Goal: Contribute content

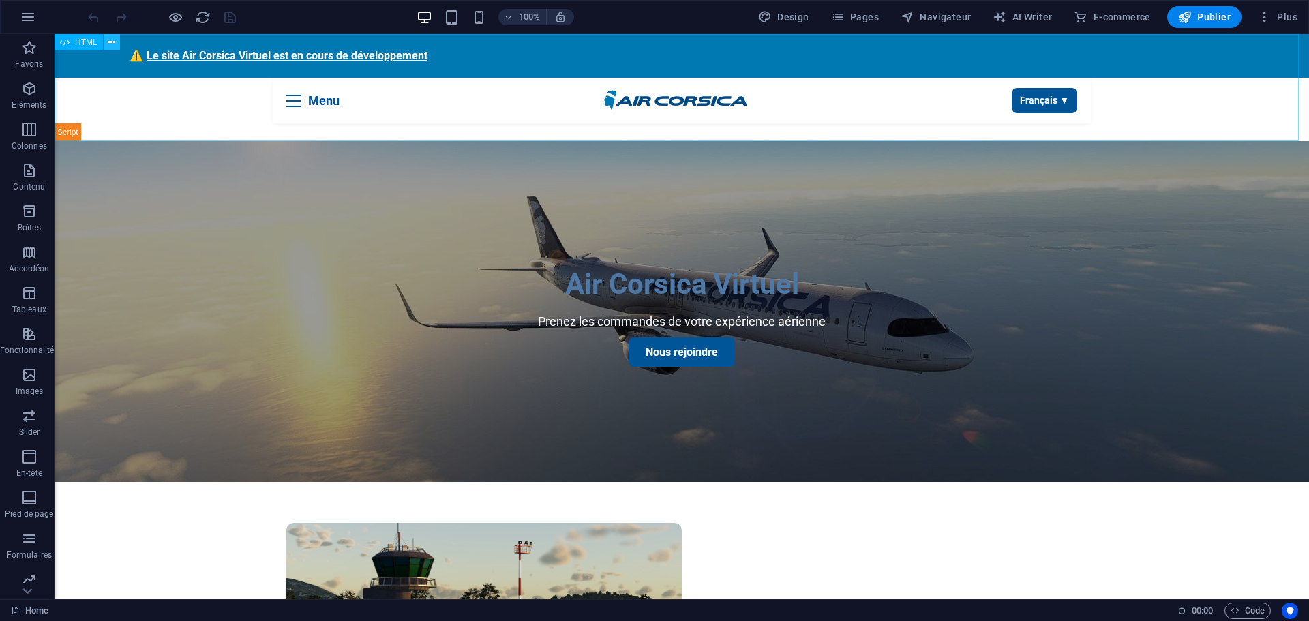
click at [108, 42] on icon at bounding box center [111, 42] width 7 height 14
click at [116, 43] on button at bounding box center [112, 42] width 16 height 16
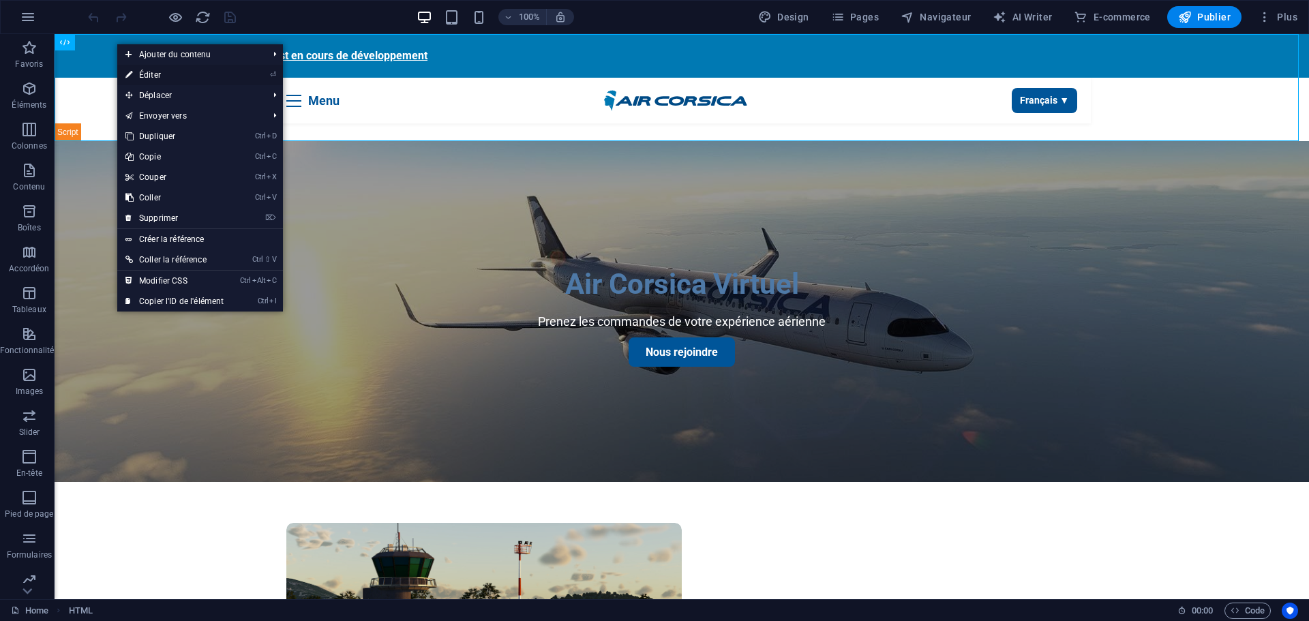
click at [148, 74] on link "⏎ Éditer" at bounding box center [174, 75] width 115 height 20
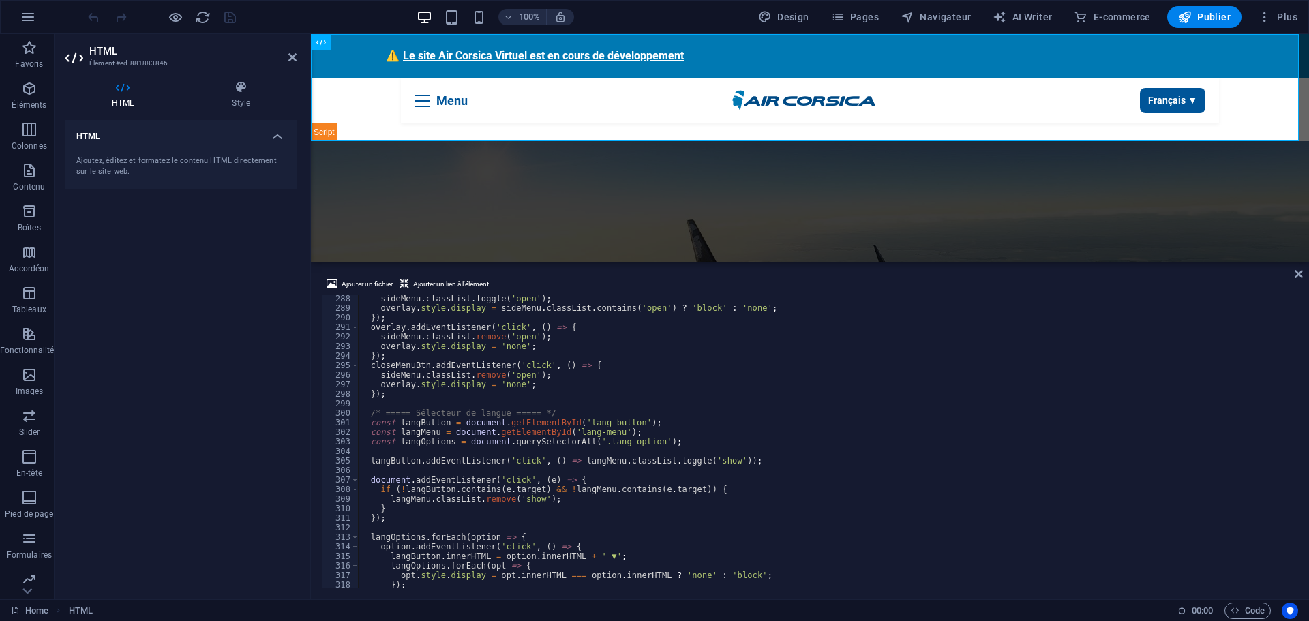
scroll to position [2789, 0]
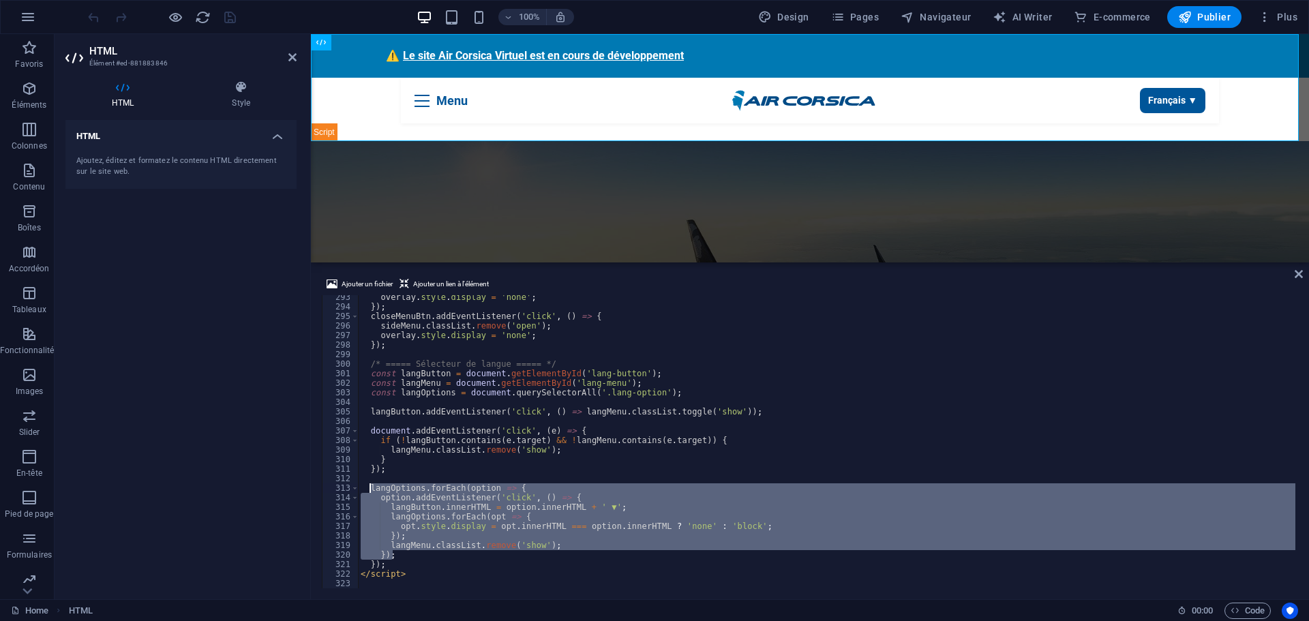
drag, startPoint x: 556, startPoint y: 550, endPoint x: 372, endPoint y: 486, distance: 194.2
click at [372, 486] on div "overlay . style . display = 'none' ; }) ; closeMenuBtn . addEventListener ( 'cl…" at bounding box center [826, 448] width 937 height 312
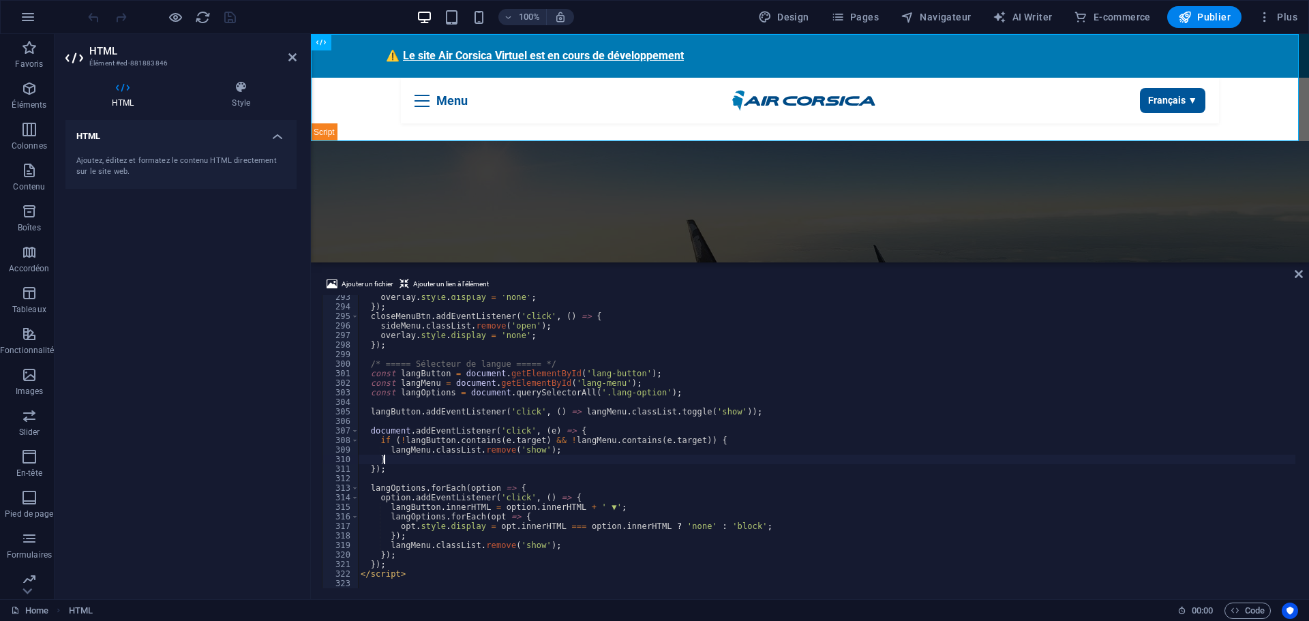
click at [620, 463] on div "overlay . style . display = 'none' ; }) ; closeMenuBtn . addEventListener ( 'cl…" at bounding box center [826, 448] width 937 height 312
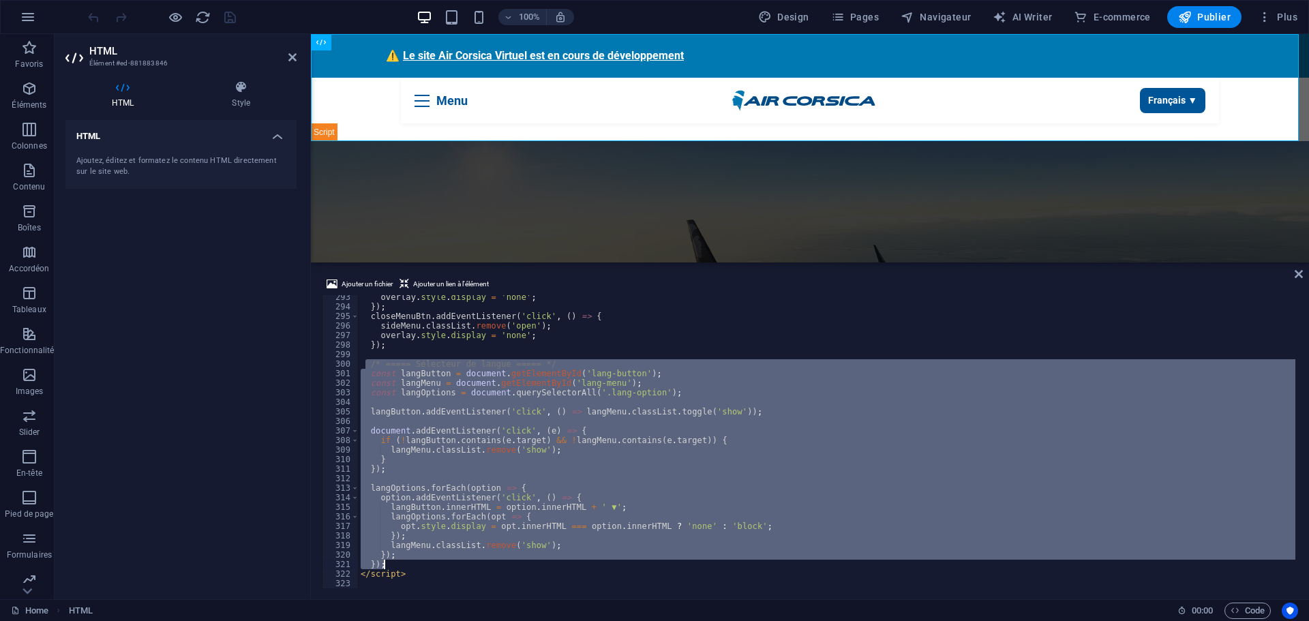
drag, startPoint x: 367, startPoint y: 361, endPoint x: 644, endPoint y: 566, distance: 344.7
click at [644, 566] on div "overlay . style . display = 'none' ; }) ; closeMenuBtn . addEventListener ( 'cl…" at bounding box center [826, 448] width 937 height 312
click at [451, 434] on div "overlay . style . display = 'none' ; }) ; closeMenuBtn . addEventListener ( 'cl…" at bounding box center [826, 441] width 937 height 293
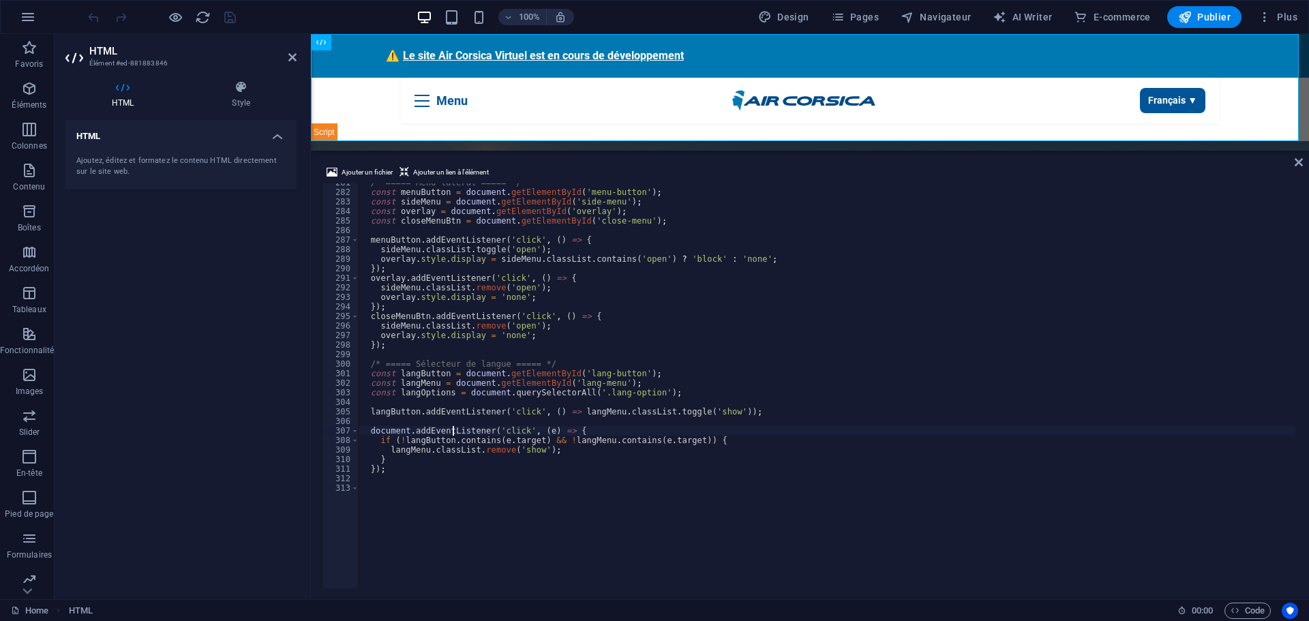
scroll to position [2678, 0]
drag, startPoint x: 665, startPoint y: 264, endPoint x: 665, endPoint y: 150, distance: 114.5
click at [665, 150] on div "HTML HTML Ajouter un fichier Ajouter un lien à l'élément document.addEventListe…" at bounding box center [810, 316] width 998 height 565
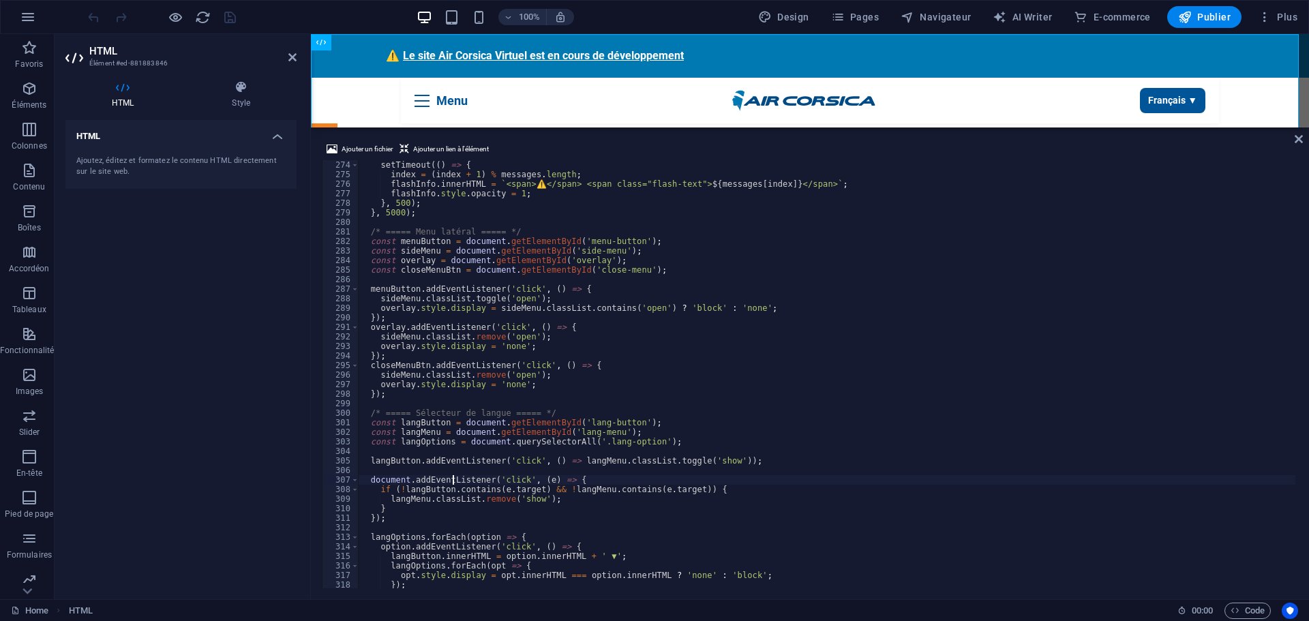
scroll to position [2605, 0]
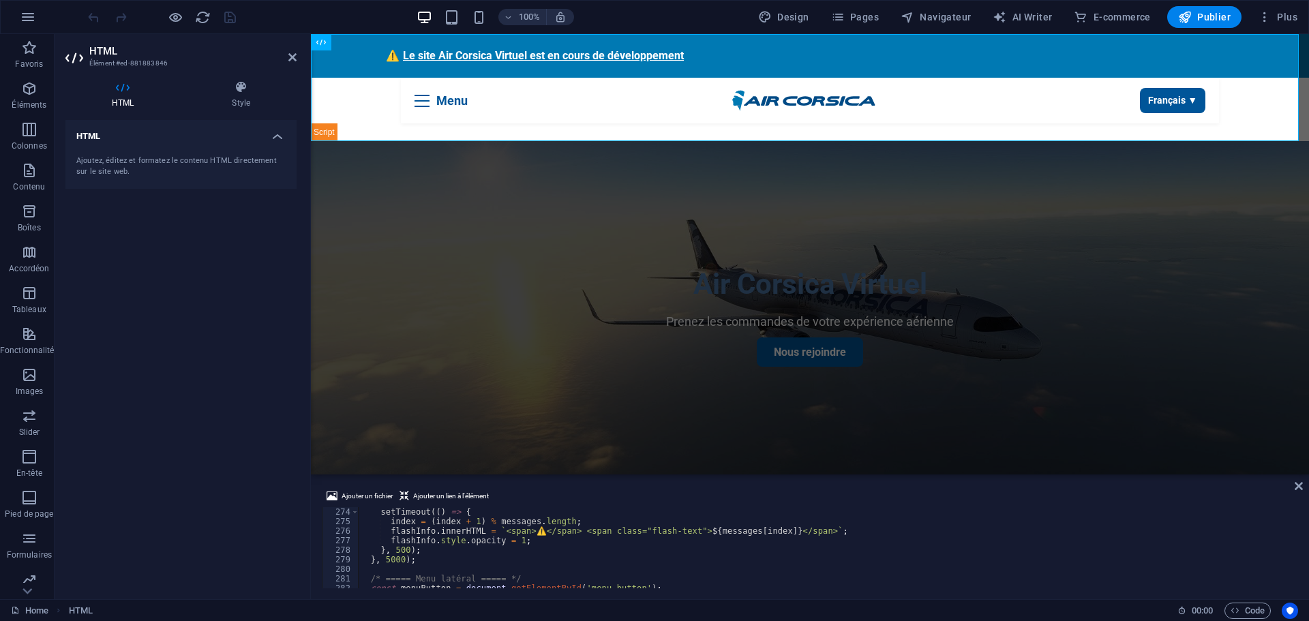
drag, startPoint x: 475, startPoint y: 153, endPoint x: 485, endPoint y: 493, distance: 340.3
click at [485, 493] on div "HTML HTML Ajouter un fichier Ajouter un lien à l'élément document.addEventListe…" at bounding box center [810, 316] width 998 height 565
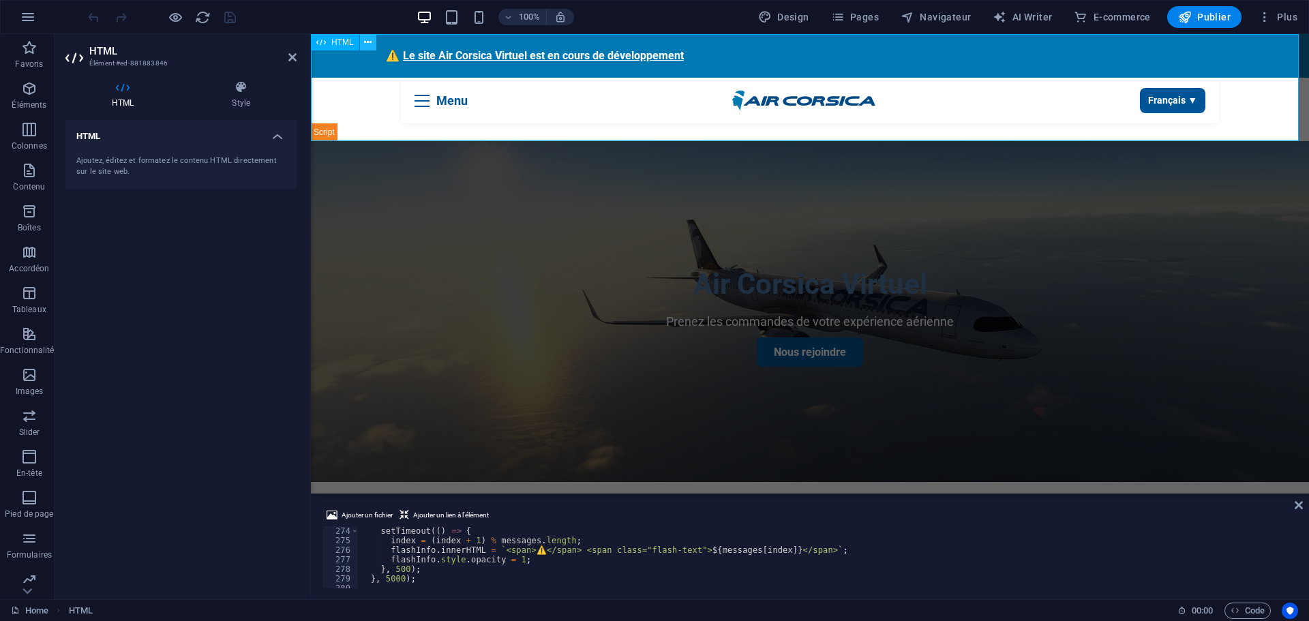
click at [369, 46] on icon at bounding box center [367, 42] width 7 height 14
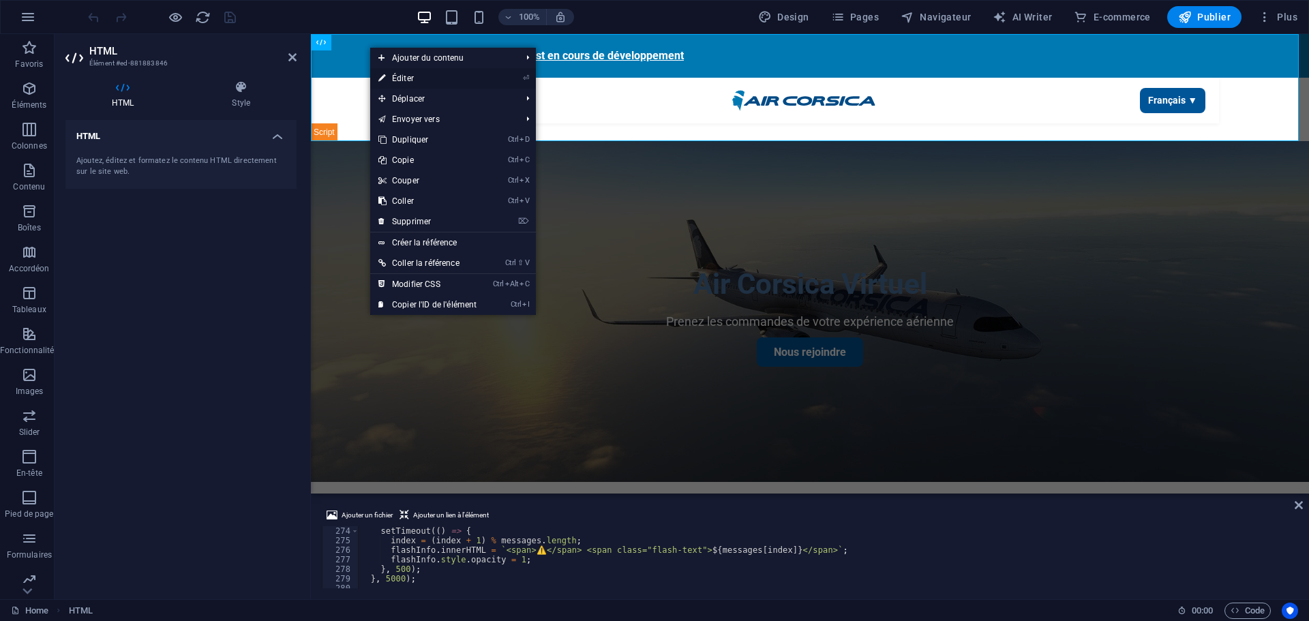
click at [400, 76] on link "⏎ Éditer" at bounding box center [427, 78] width 115 height 20
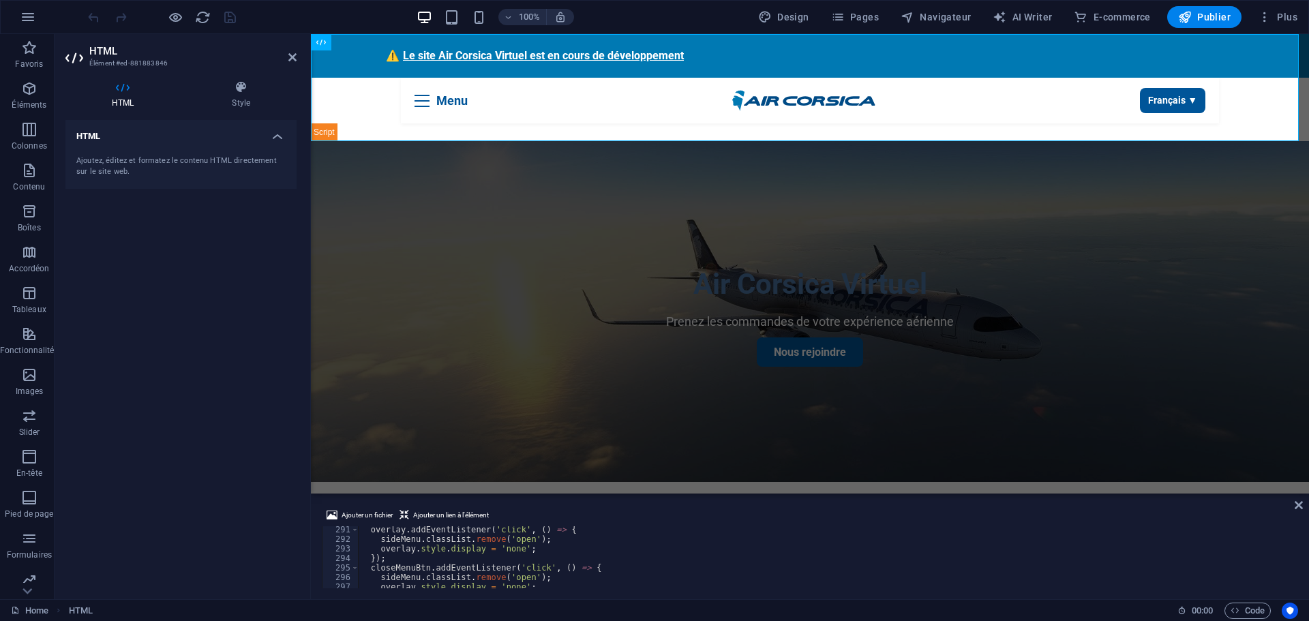
scroll to position [2973, 0]
click at [446, 566] on div "langOptions . forEach ( option => { option . addEventListener ( 'click' , ( ) =…" at bounding box center [826, 561] width 937 height 81
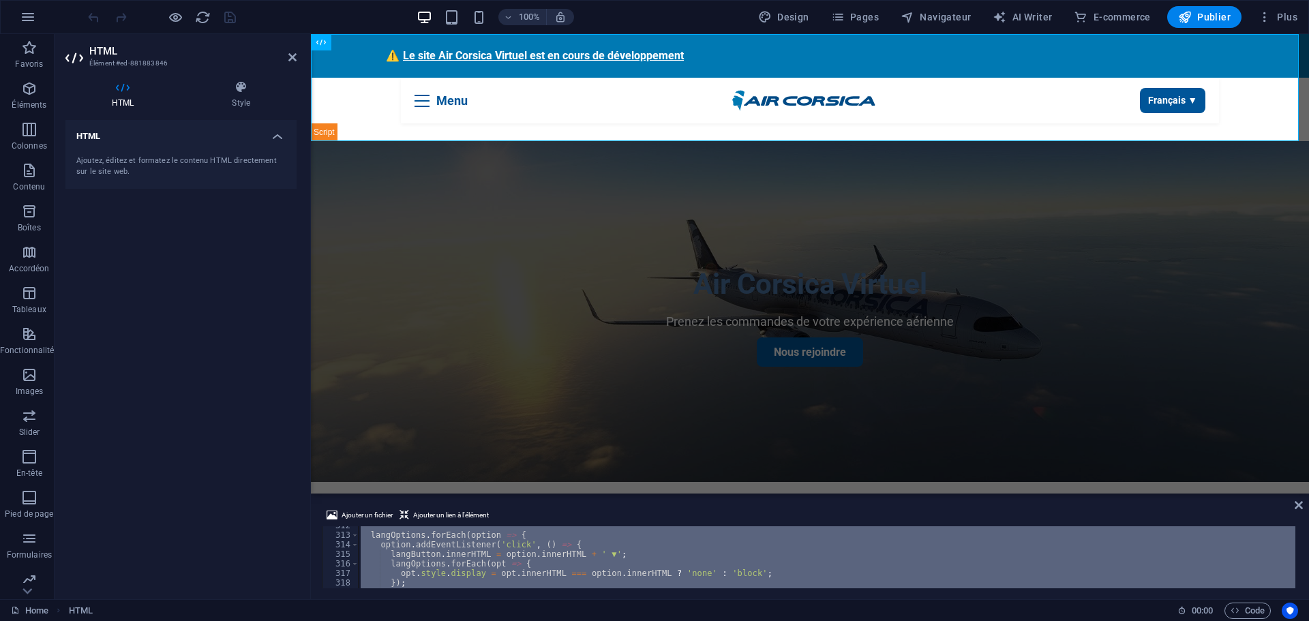
click at [440, 551] on div "langOptions . forEach ( option => { option . addEventListener ( 'click' , ( ) =…" at bounding box center [826, 557] width 937 height 62
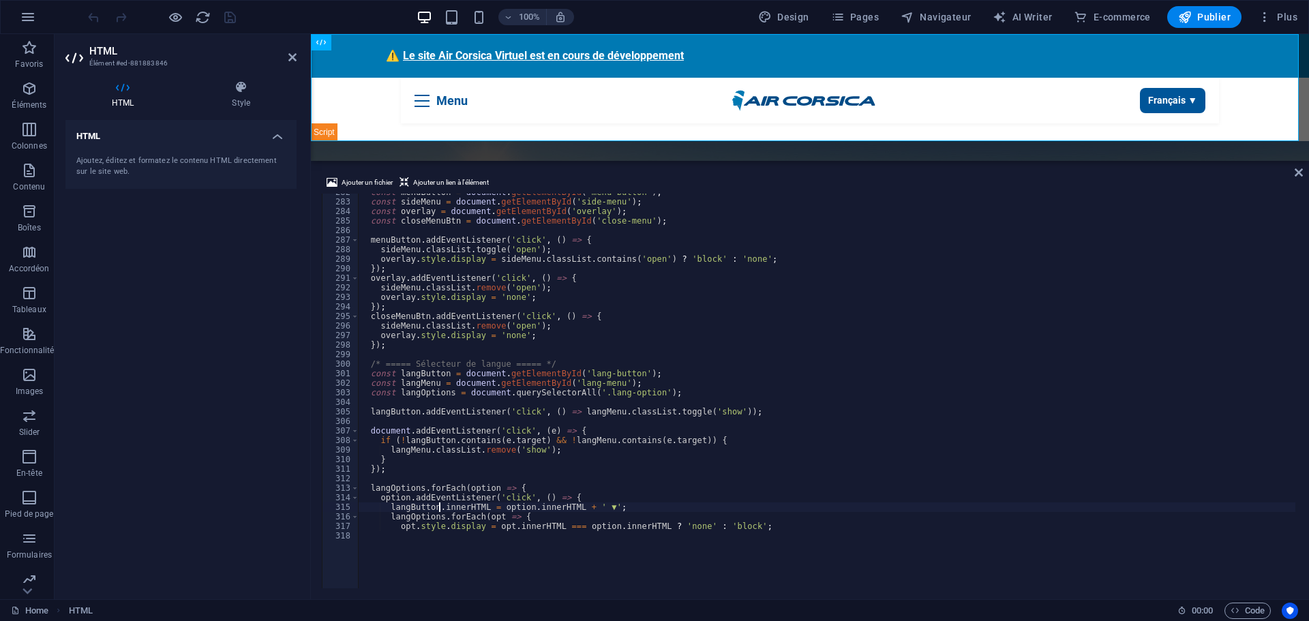
scroll to position [2671, 0]
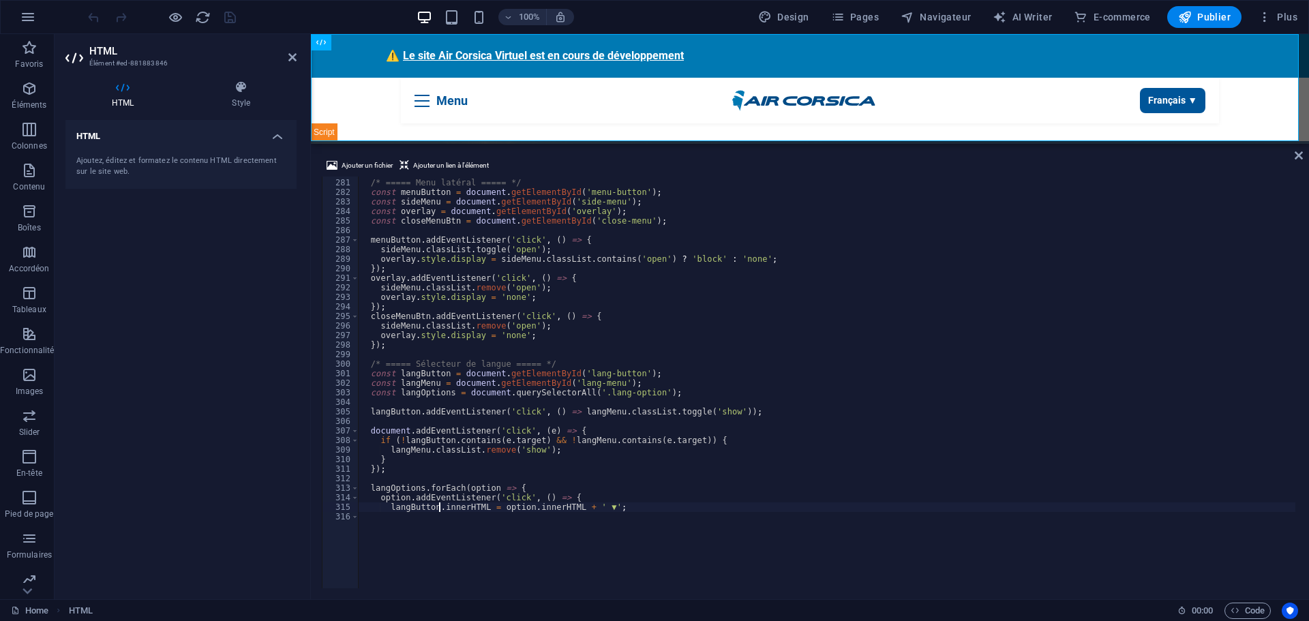
drag, startPoint x: 565, startPoint y: 495, endPoint x: 264, endPoint y: 108, distance: 489.6
click at [575, 142] on div "HTML HTML Ajouter un fichier Ajouter un lien à l'élément langButton.innerHTML =…" at bounding box center [810, 316] width 998 height 565
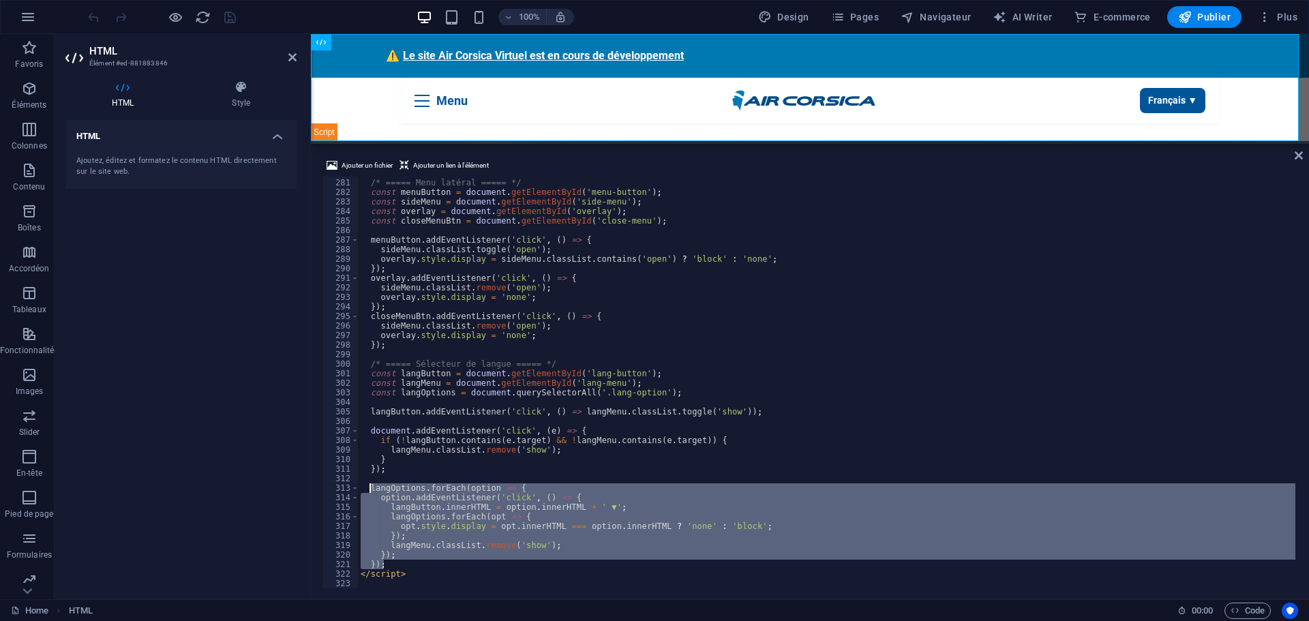
drag, startPoint x: 384, startPoint y: 566, endPoint x: 371, endPoint y: 489, distance: 77.6
click at [371, 489] on div "/* ===== Menu latéral ===== */ const menuButton = document . getElementById ( '…" at bounding box center [826, 383] width 937 height 431
type textarea "langOptions.forEach(option => { option.addEventListener('click', () => {"
paste textarea
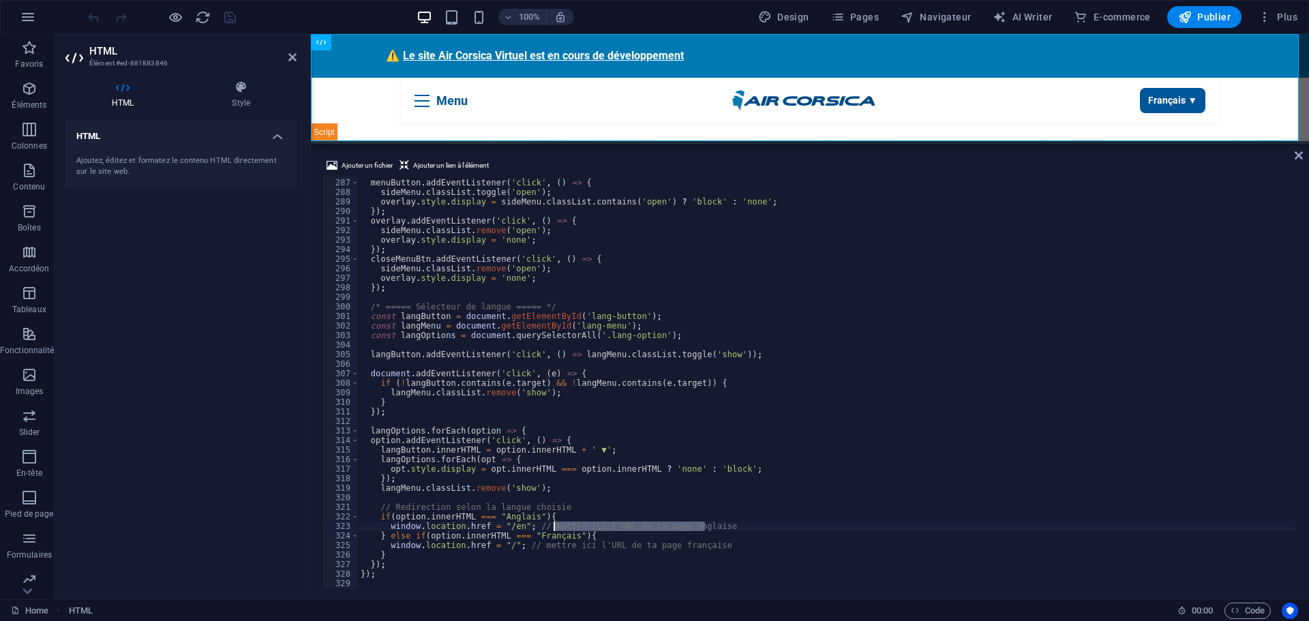
drag, startPoint x: 706, startPoint y: 527, endPoint x: 575, endPoint y: 520, distance: 131.1
click at [575, 520] on div "menuButton . addEventListener ( 'click' , ( ) => { sideMenu . classList . toggl…" at bounding box center [826, 383] width 937 height 431
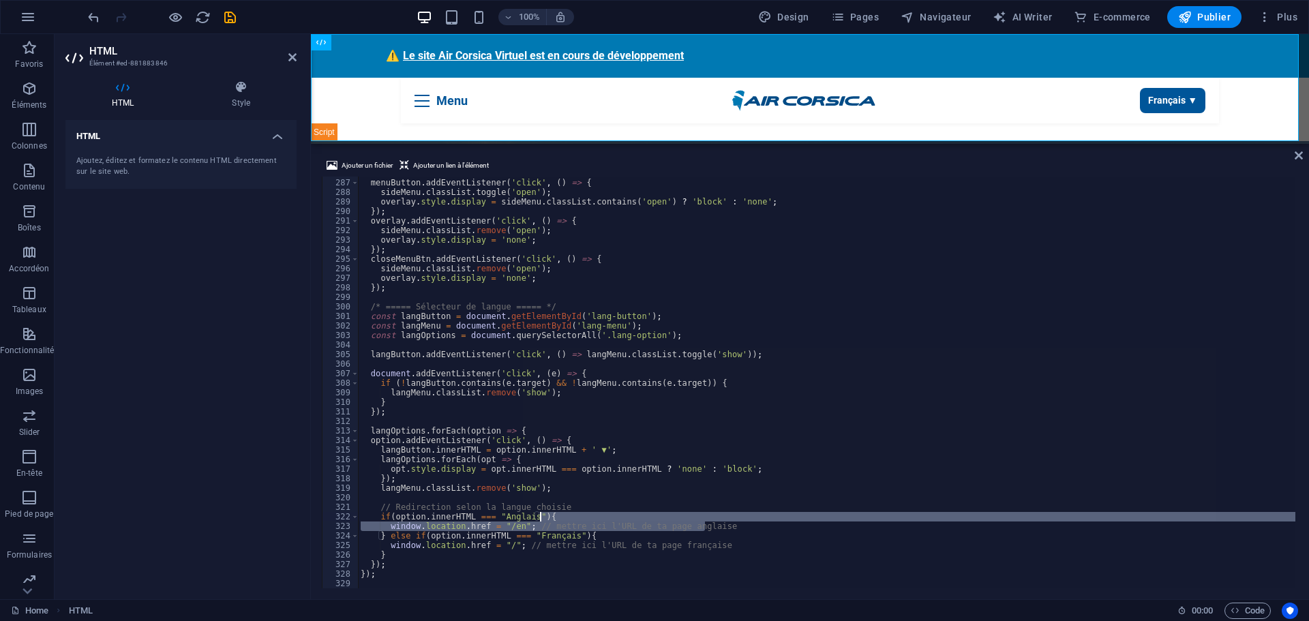
click at [533, 526] on div "menuButton . addEventListener ( 'click' , ( ) => { sideMenu . classList . toggl…" at bounding box center [826, 383] width 937 height 412
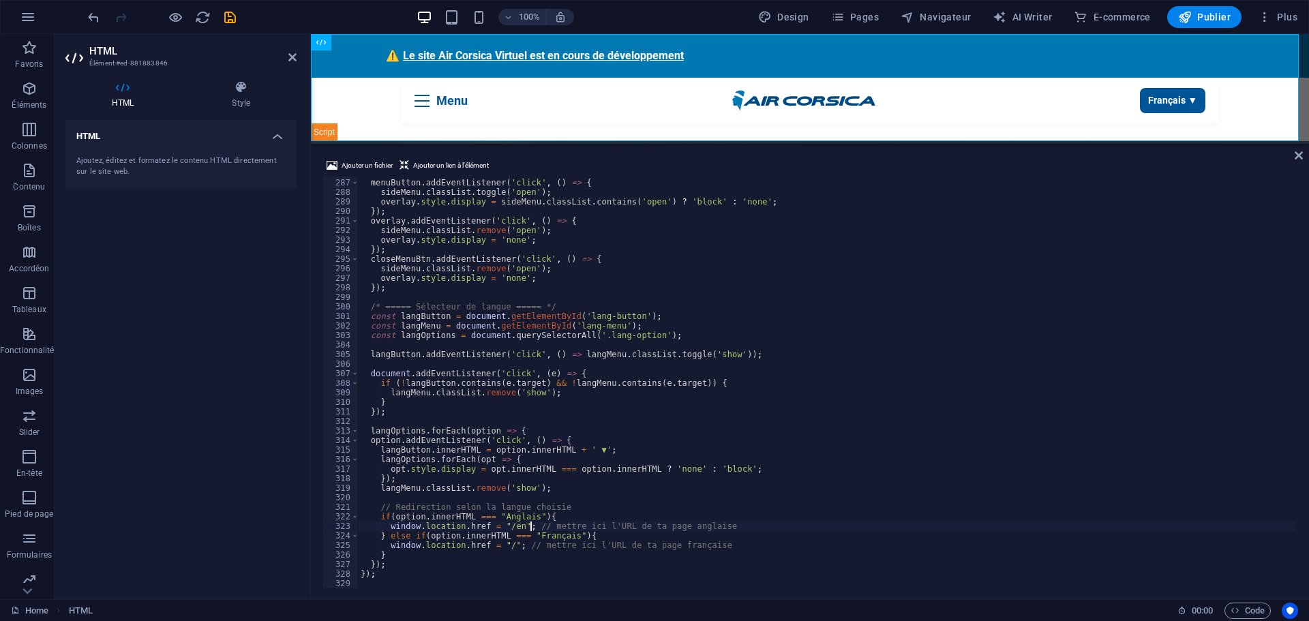
click at [531, 526] on div "menuButton . addEventListener ( 'click' , ( ) => { sideMenu . classList . toggl…" at bounding box center [826, 383] width 937 height 431
click at [511, 530] on div "menuButton . addEventListener ( 'click' , ( ) => { sideMenu . classList . toggl…" at bounding box center [826, 383] width 937 height 431
click at [506, 529] on div "menuButton . addEventListener ( 'click' , ( ) => { sideMenu . classList . toggl…" at bounding box center [826, 383] width 937 height 431
click at [503, 528] on div "menuButton . addEventListener ( 'click' , ( ) => { sideMenu . classList . toggl…" at bounding box center [826, 383] width 937 height 431
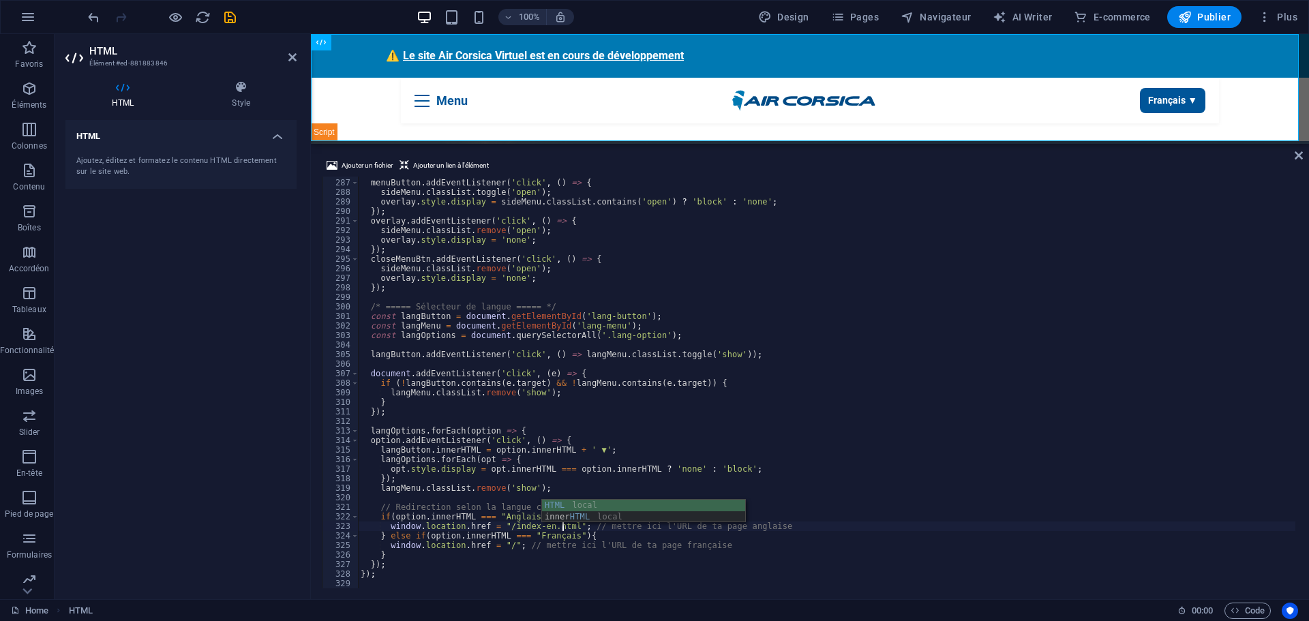
click at [502, 562] on div "menuButton . addEventListener ( 'click' , ( ) => { sideMenu . classList . toggl…" at bounding box center [826, 383] width 937 height 431
type textarea "});"
click at [224, 16] on icon "save" at bounding box center [230, 18] width 16 height 16
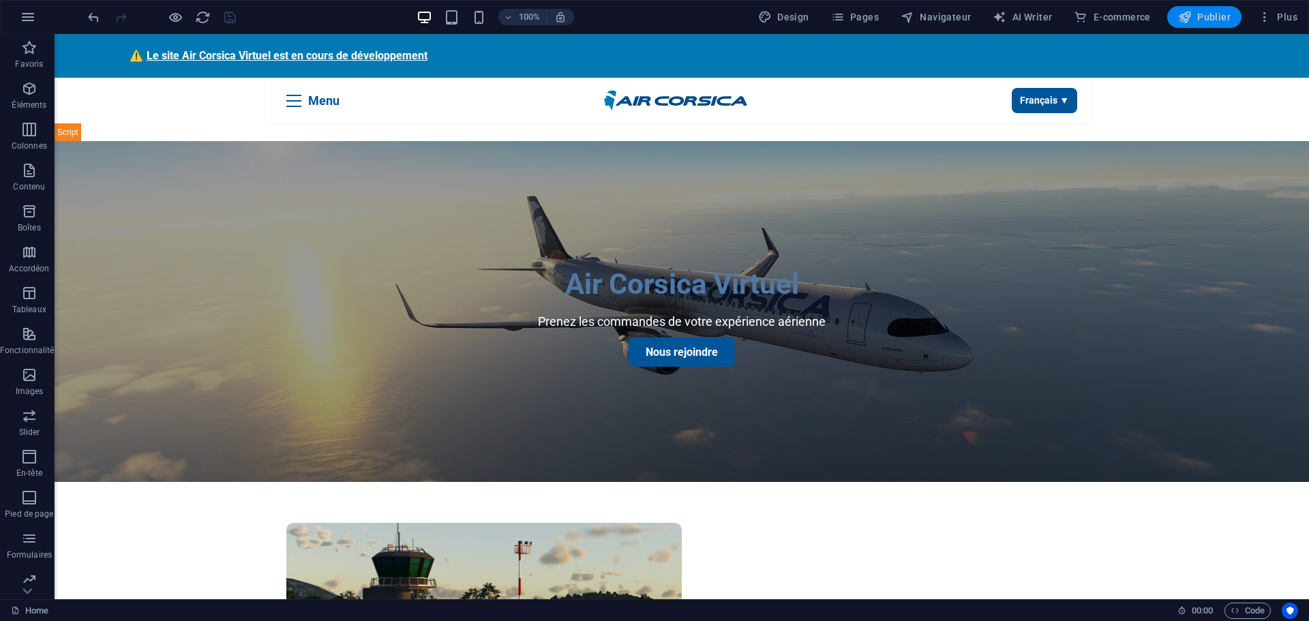
click at [1197, 20] on span "Publier" at bounding box center [1204, 17] width 52 height 14
